Goal: Task Accomplishment & Management: Complete application form

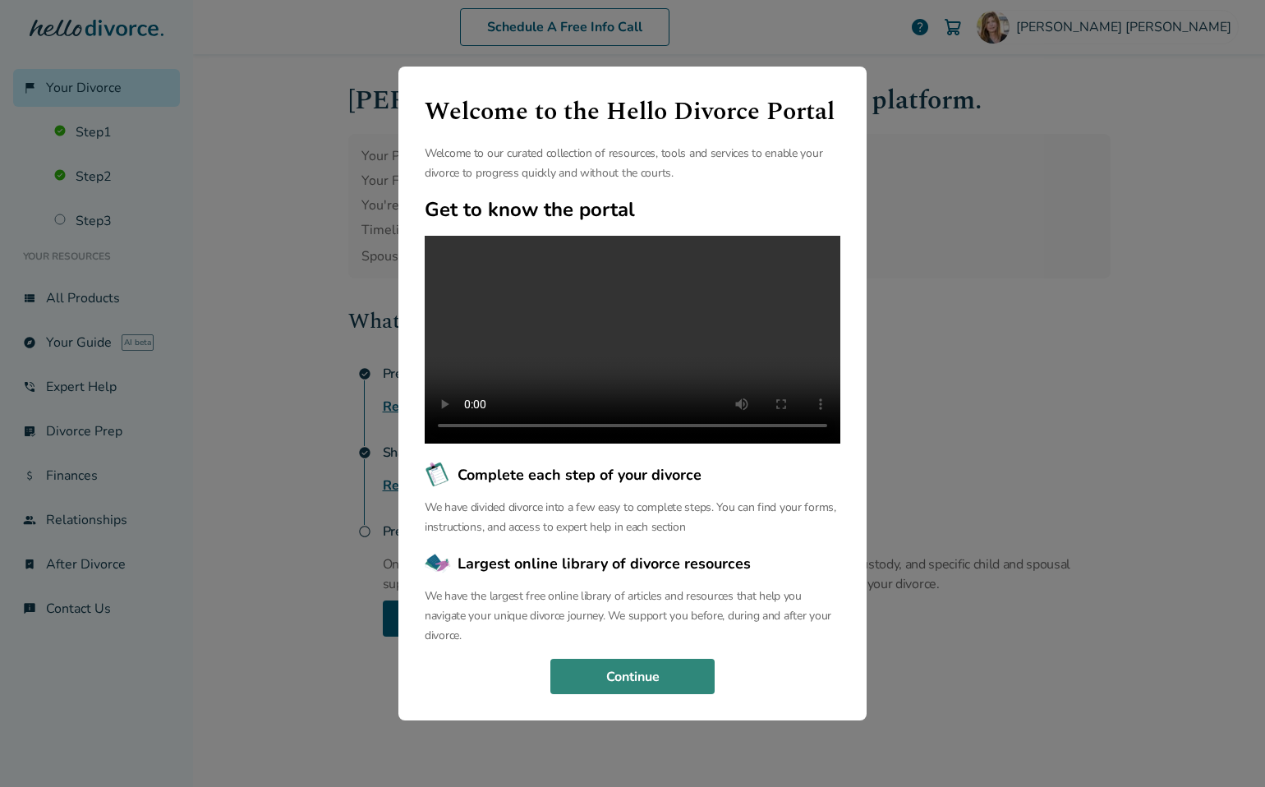
click at [628, 695] on button "Continue" at bounding box center [632, 677] width 164 height 36
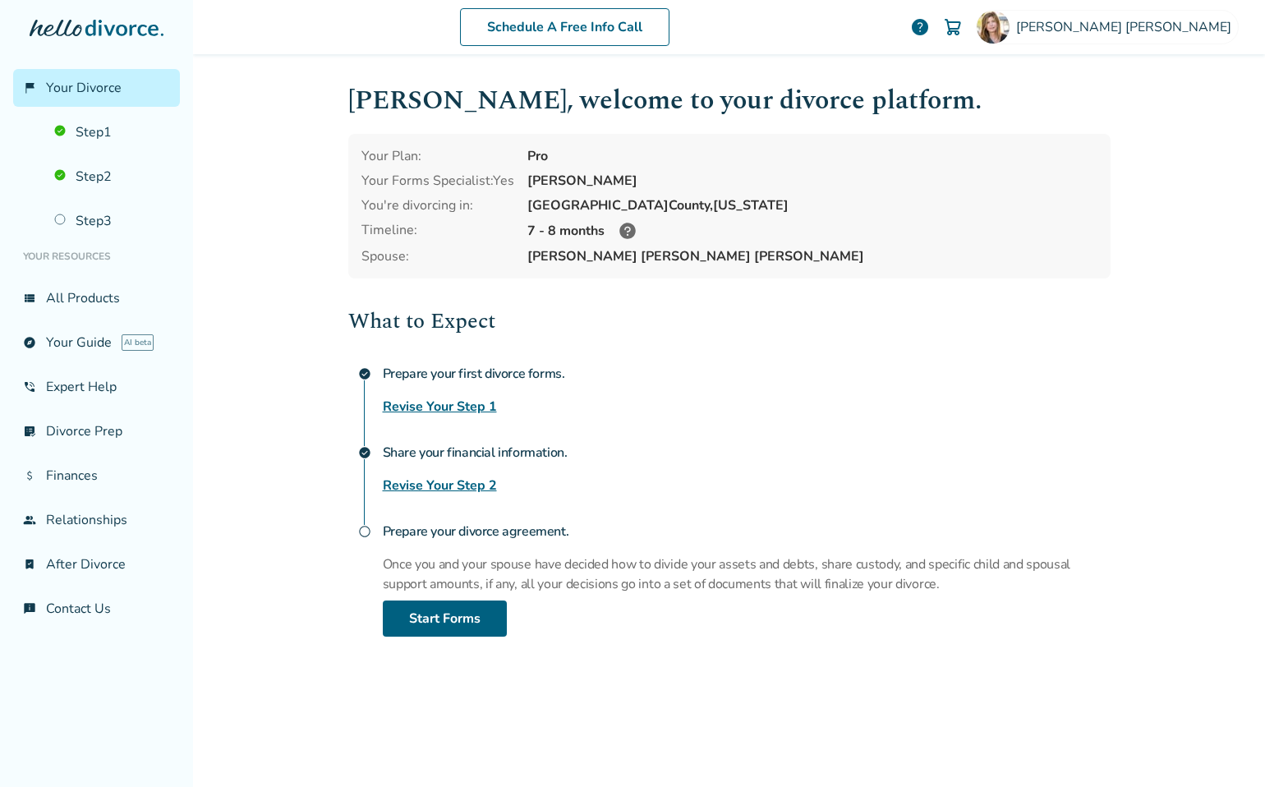
click at [399, 406] on link "Revise Your Step 1" at bounding box center [440, 407] width 114 height 20
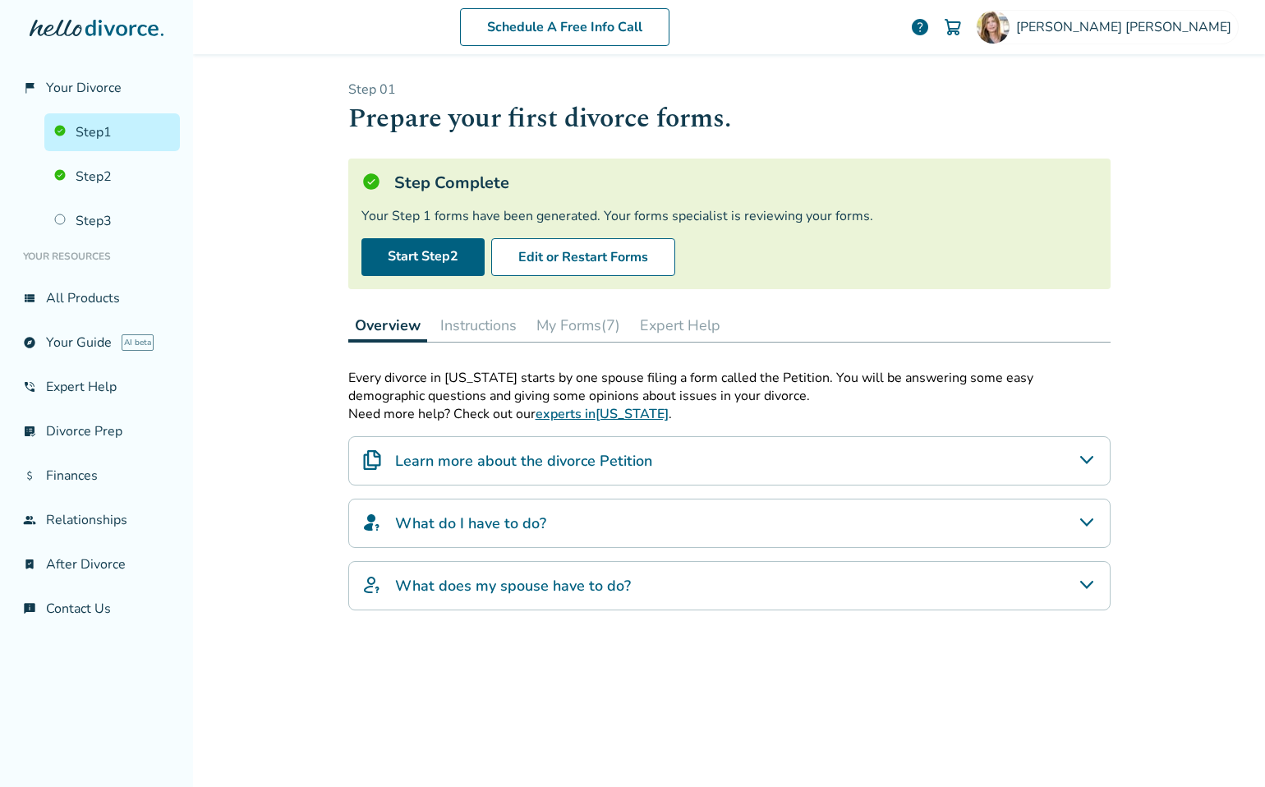
click at [586, 325] on button "My Forms (7)" at bounding box center [578, 325] width 97 height 33
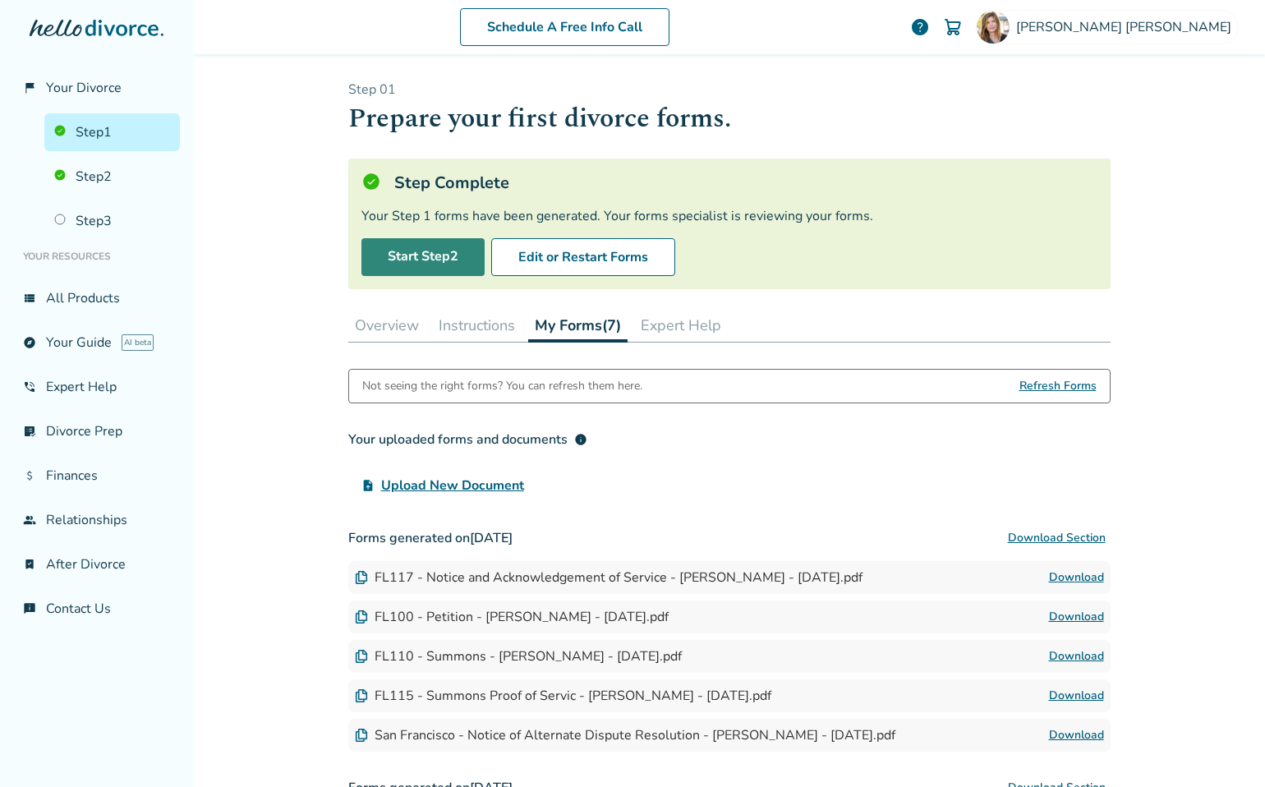
click at [371, 246] on link "Start Step 2" at bounding box center [422, 257] width 123 height 38
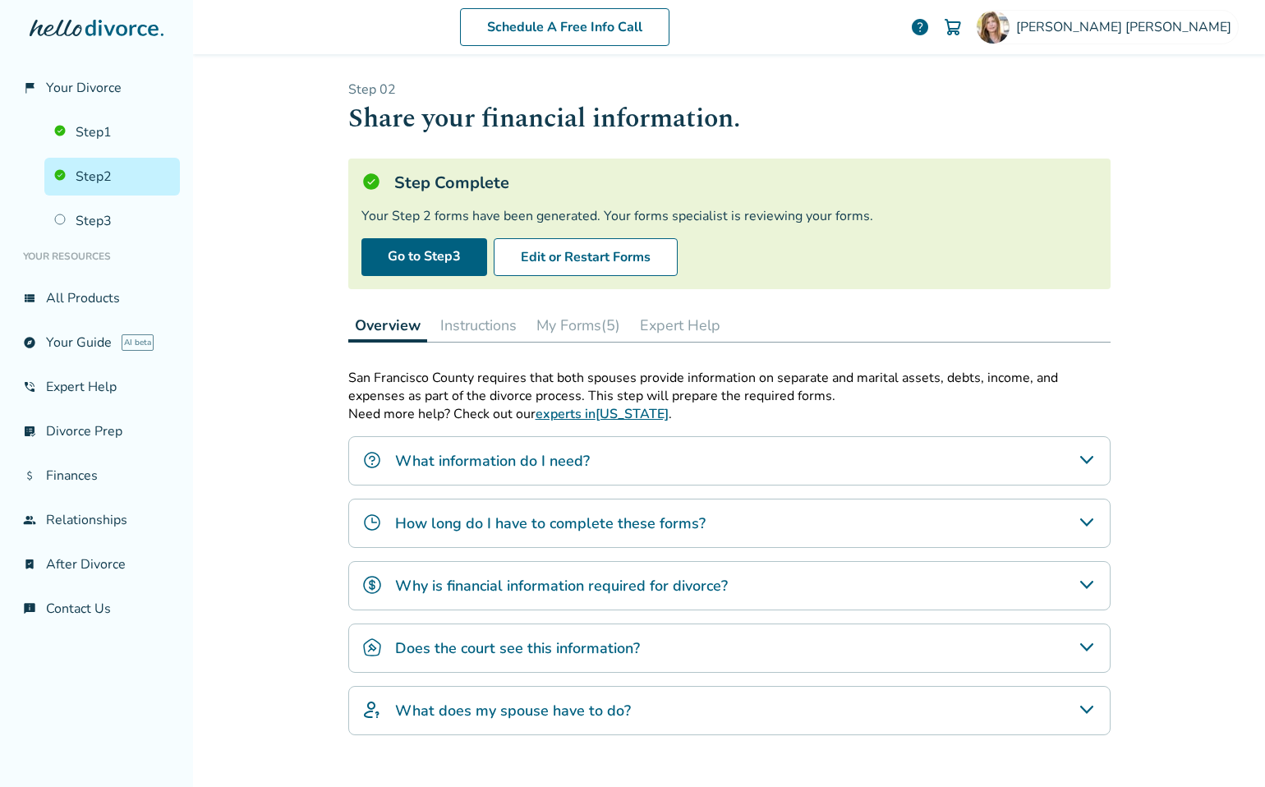
click at [453, 476] on div "What information do I need?" at bounding box center [729, 460] width 762 height 49
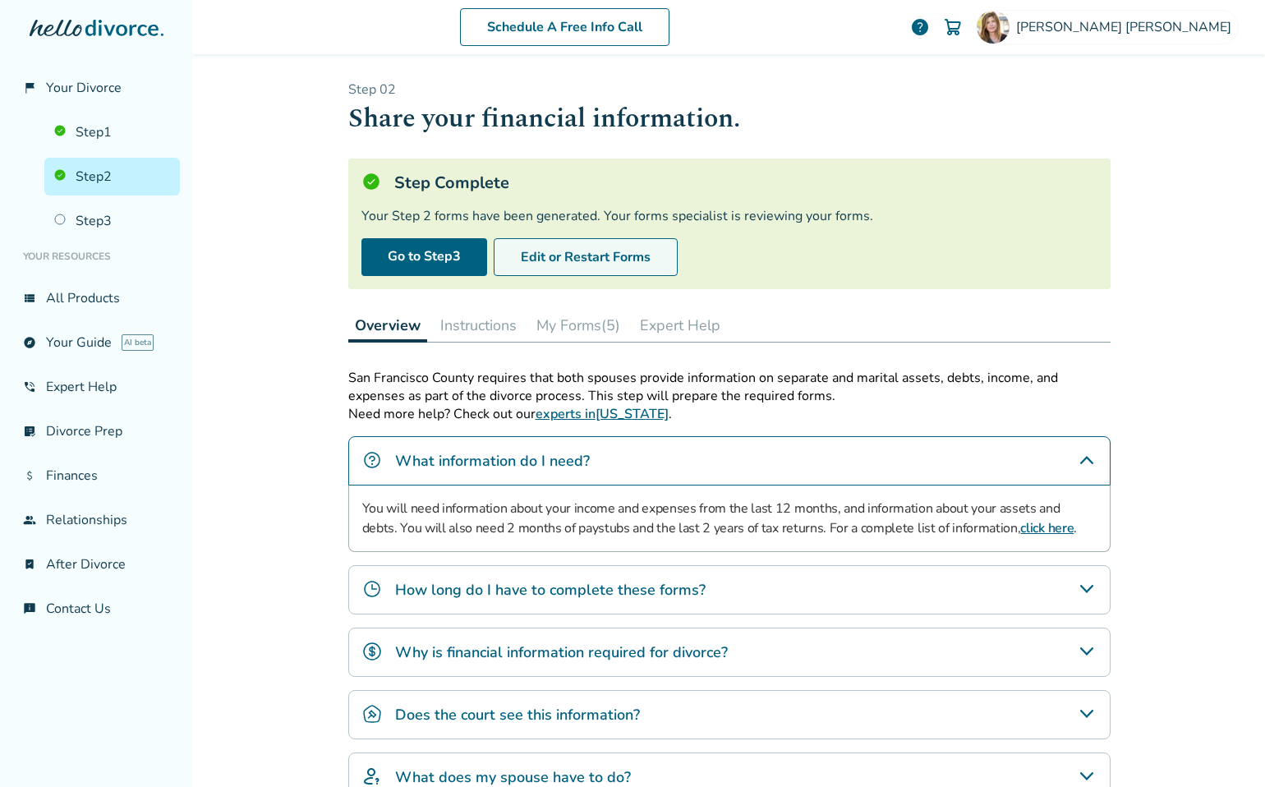
click at [570, 264] on button "Edit or Restart Forms" at bounding box center [586, 257] width 184 height 38
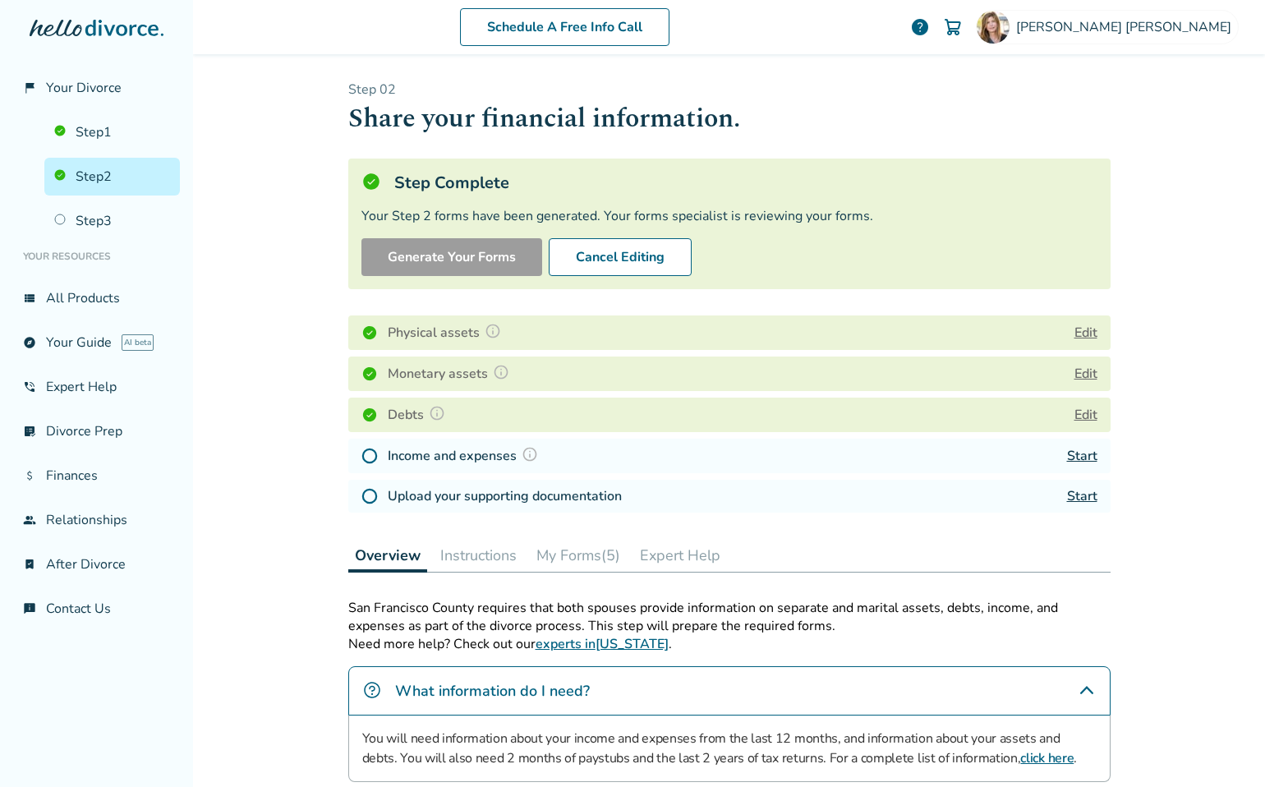
click at [397, 450] on h4 "Income and expenses" at bounding box center [465, 455] width 155 height 21
click at [1075, 455] on link "Start" at bounding box center [1082, 456] width 30 height 18
